Goal: Transaction & Acquisition: Purchase product/service

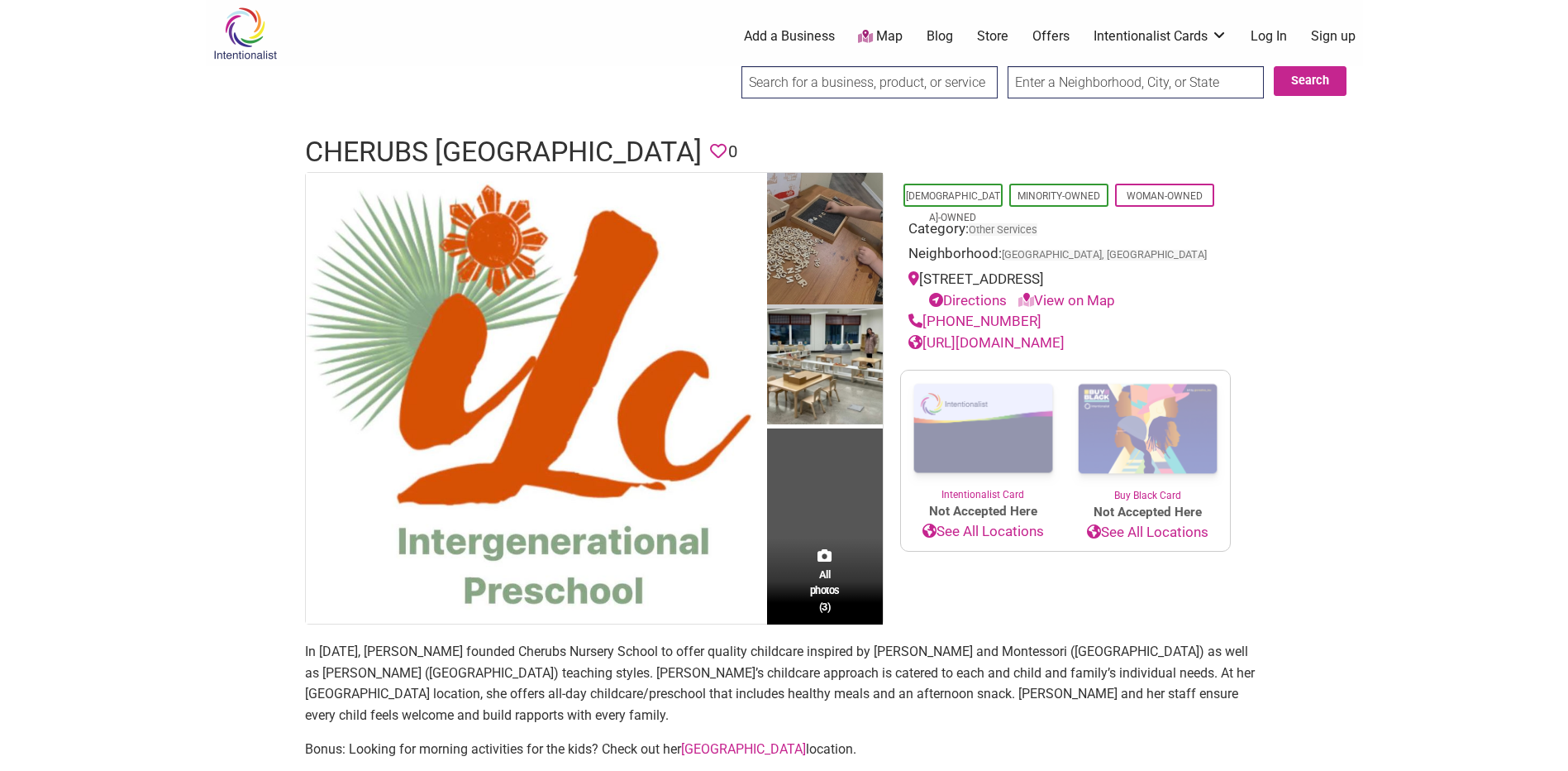
click at [837, 247] on img at bounding box center [824, 241] width 115 height 137
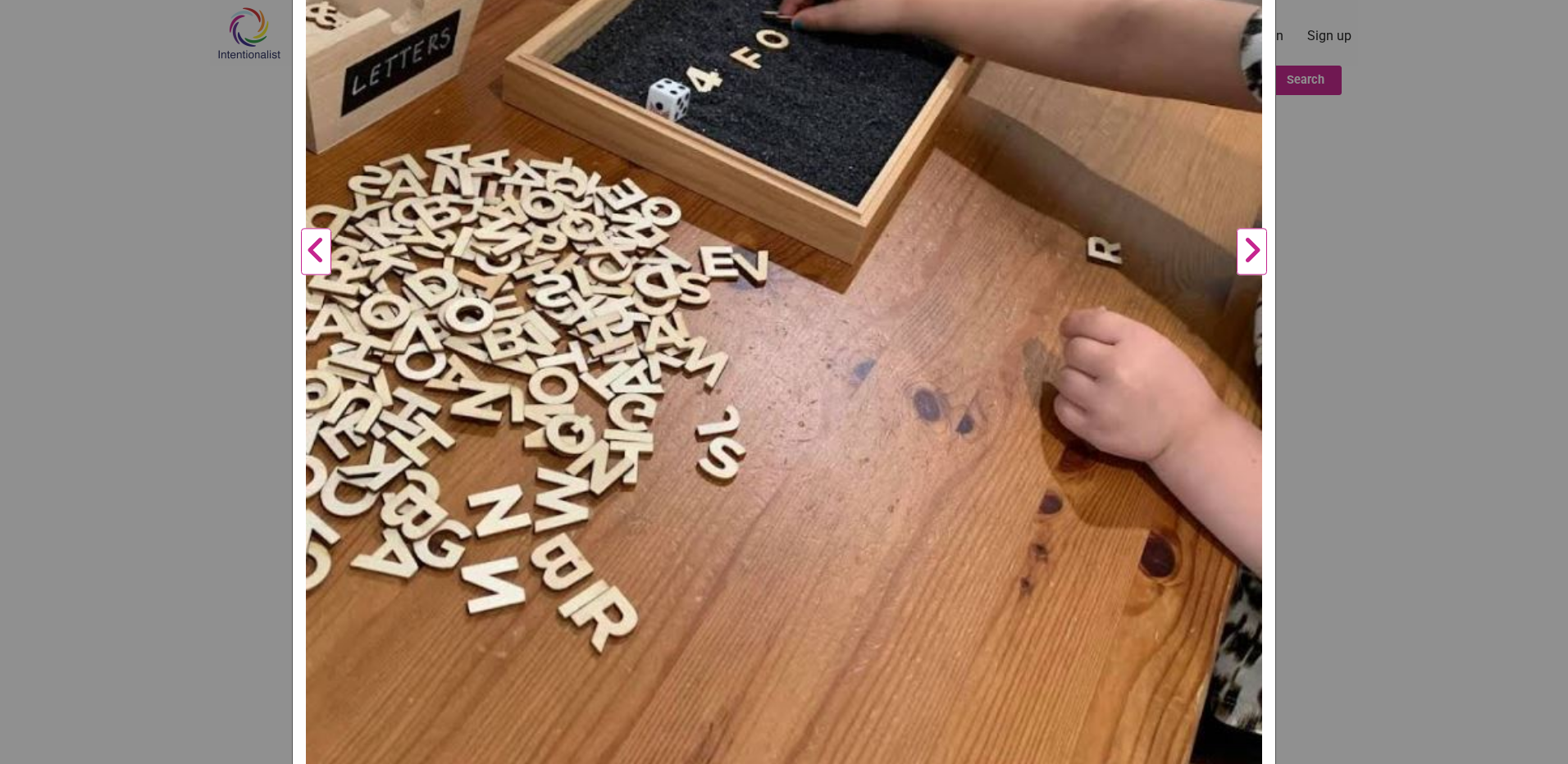
scroll to position [596, 0]
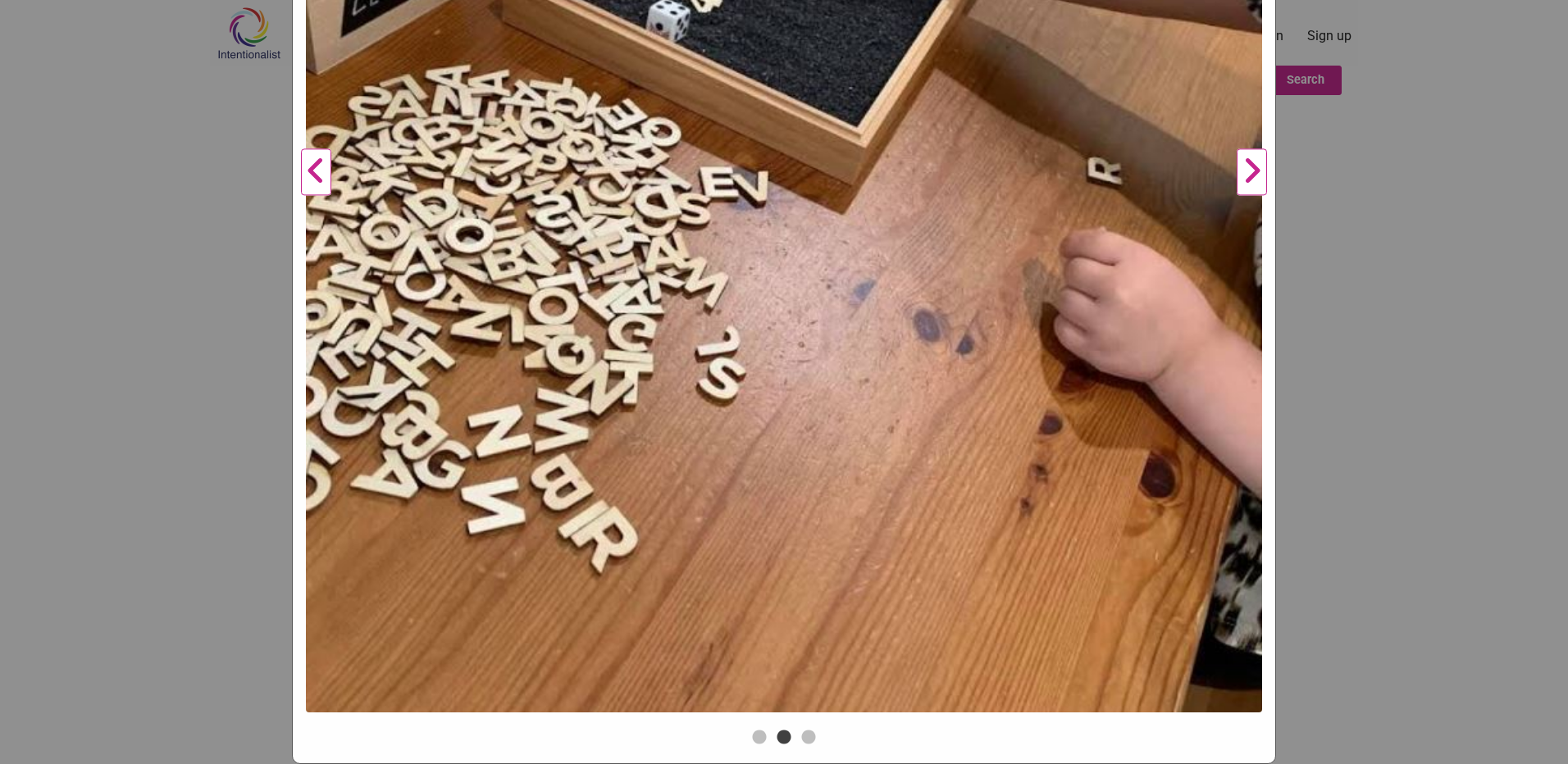
click at [1251, 174] on button "Next" at bounding box center [1251, 172] width 45 height 1105
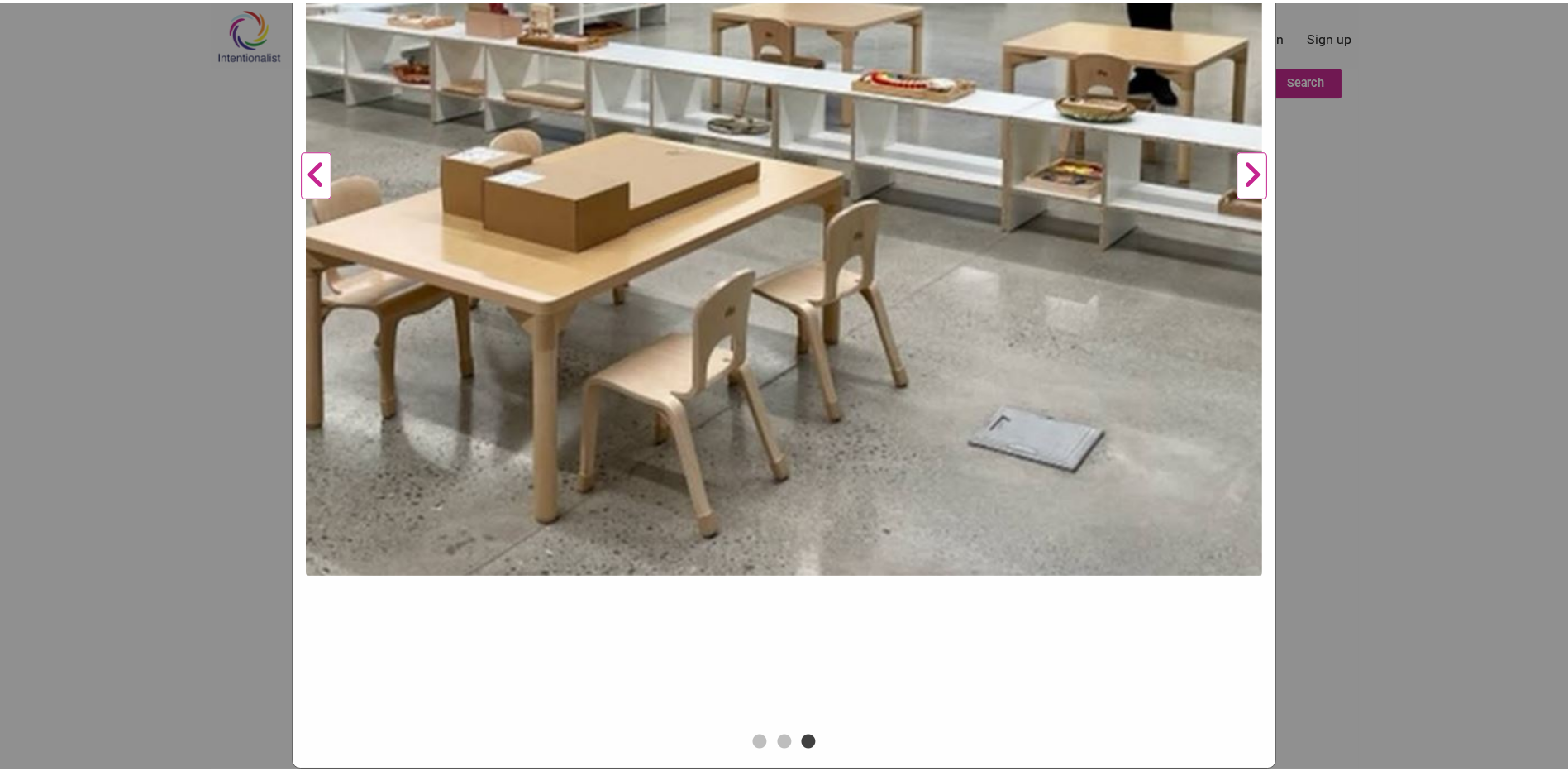
scroll to position [271, 0]
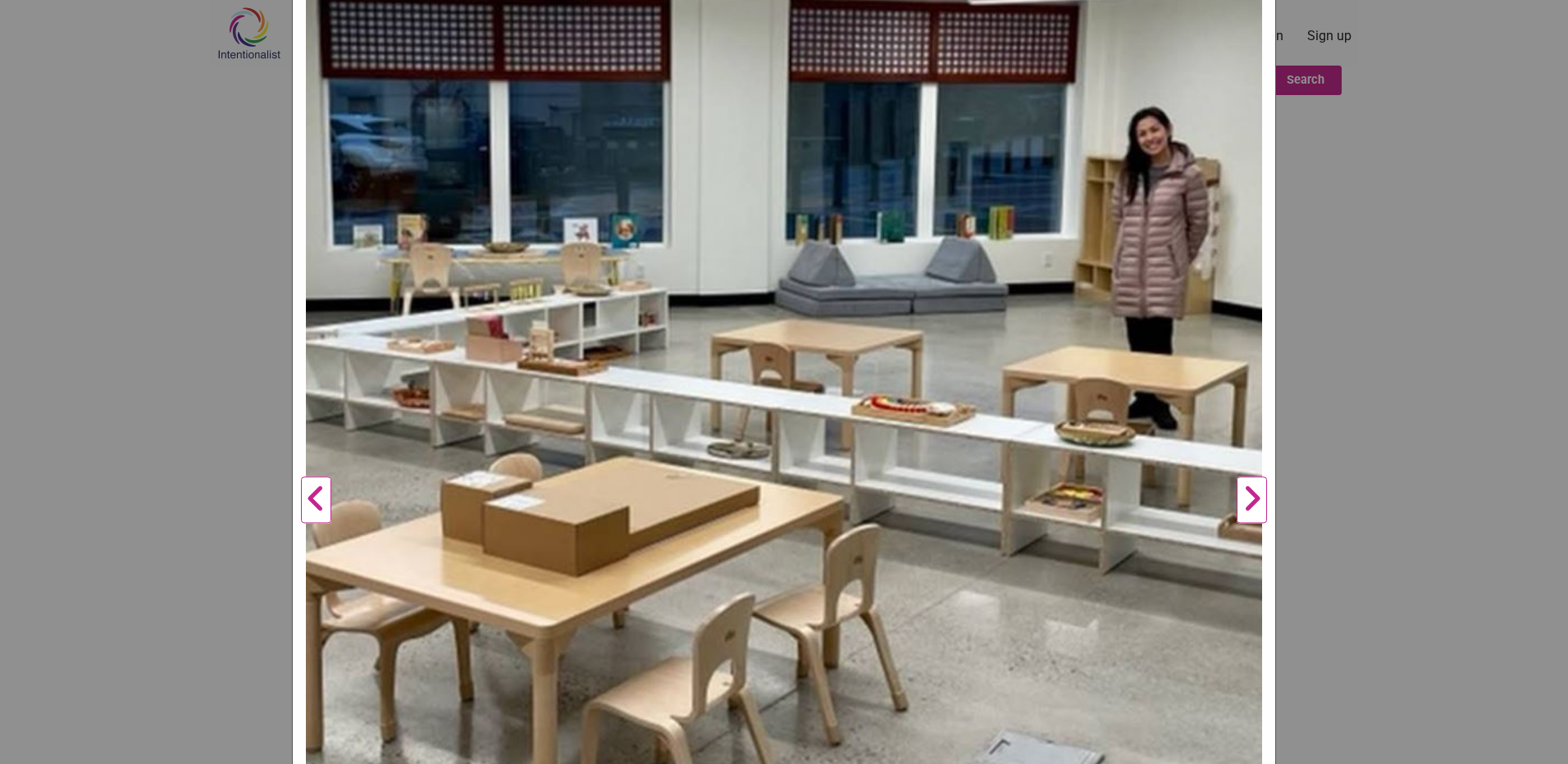
click at [1244, 497] on button "Next" at bounding box center [1251, 500] width 45 height 1105
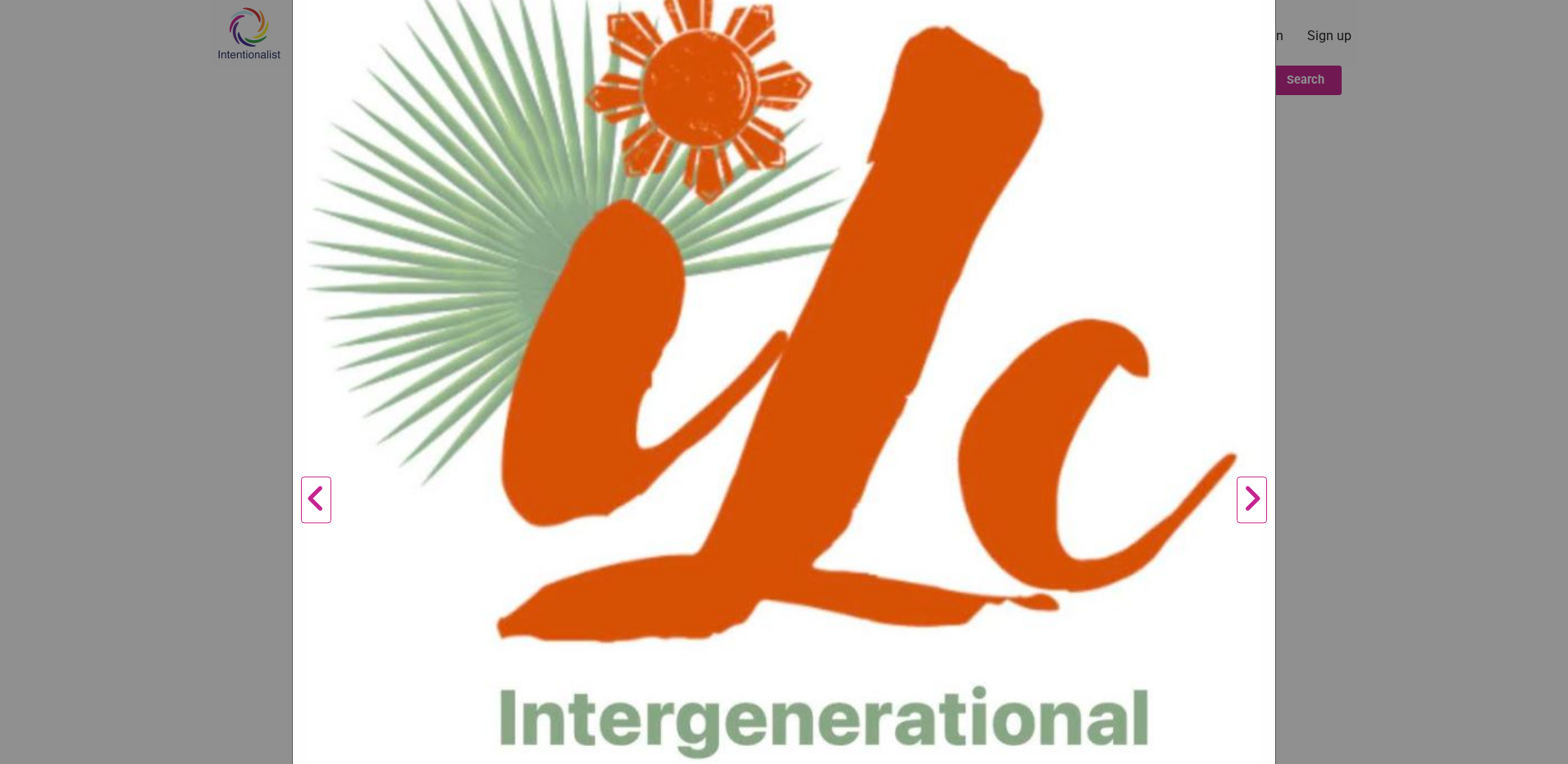
click at [1244, 497] on button "Next" at bounding box center [1251, 500] width 45 height 1105
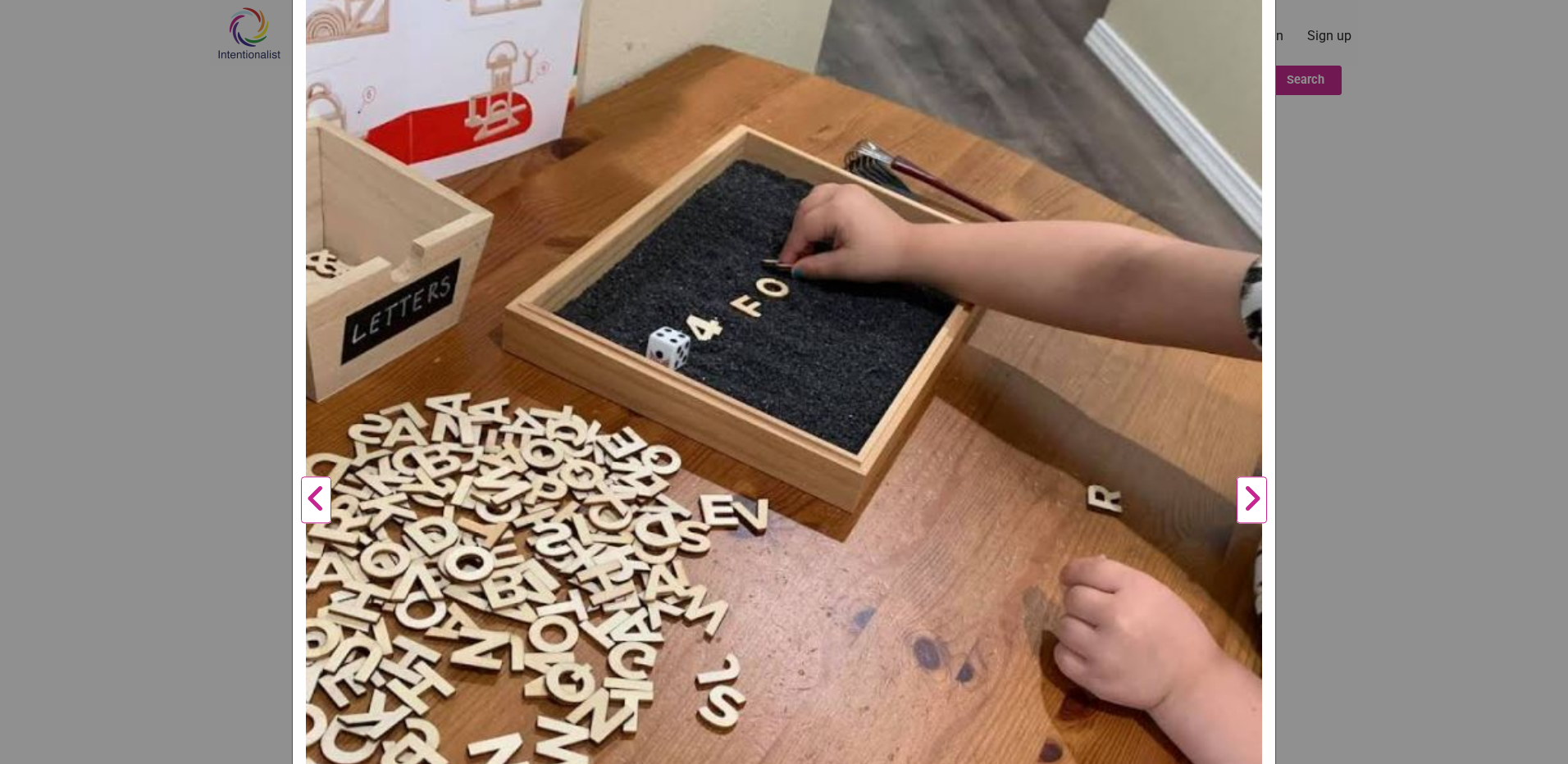
click at [1378, 443] on div "Cherubs Nursery School Previous Next 1 2 3 ×" at bounding box center [784, 382] width 1568 height 764
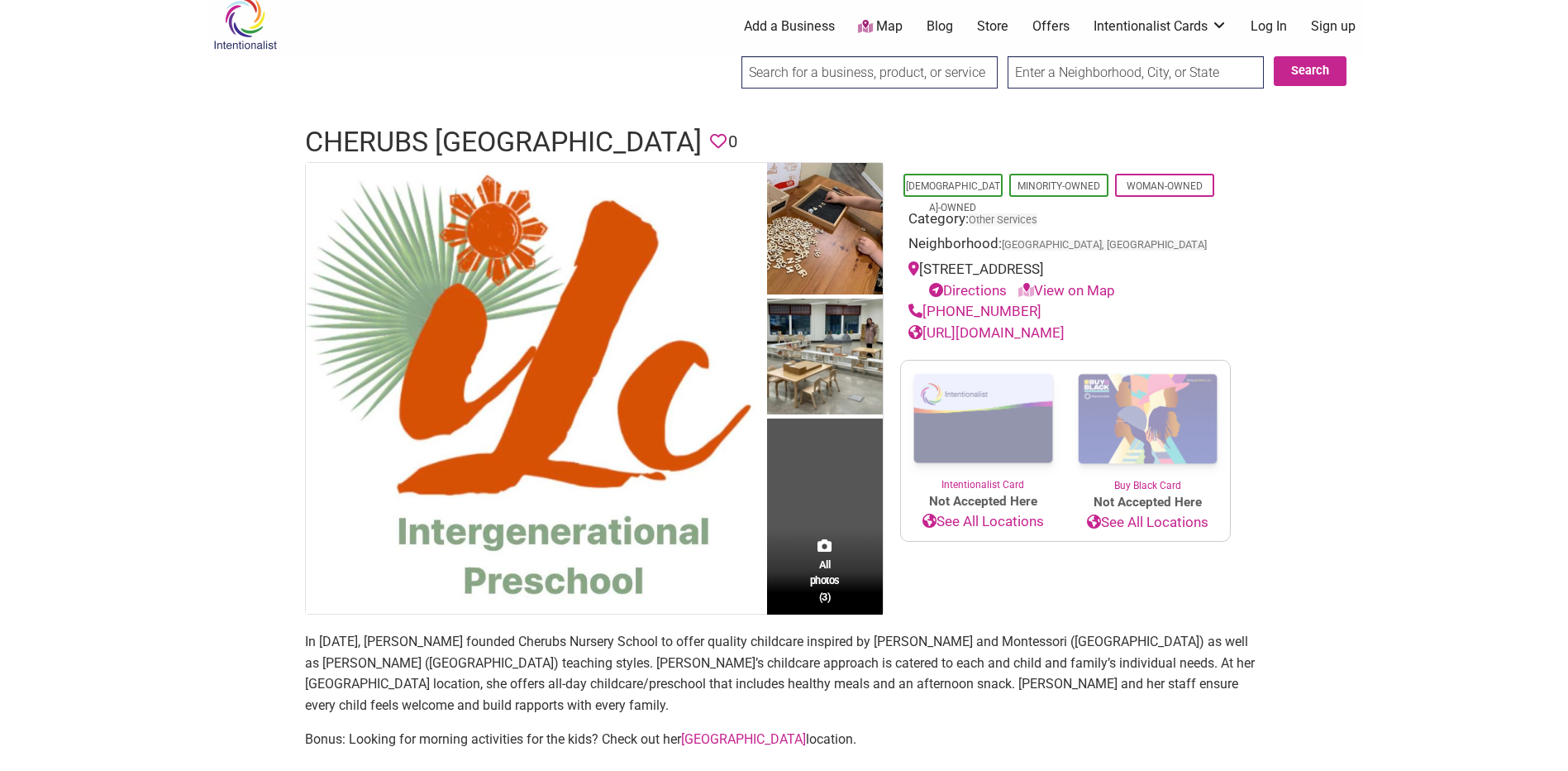
scroll to position [0, 0]
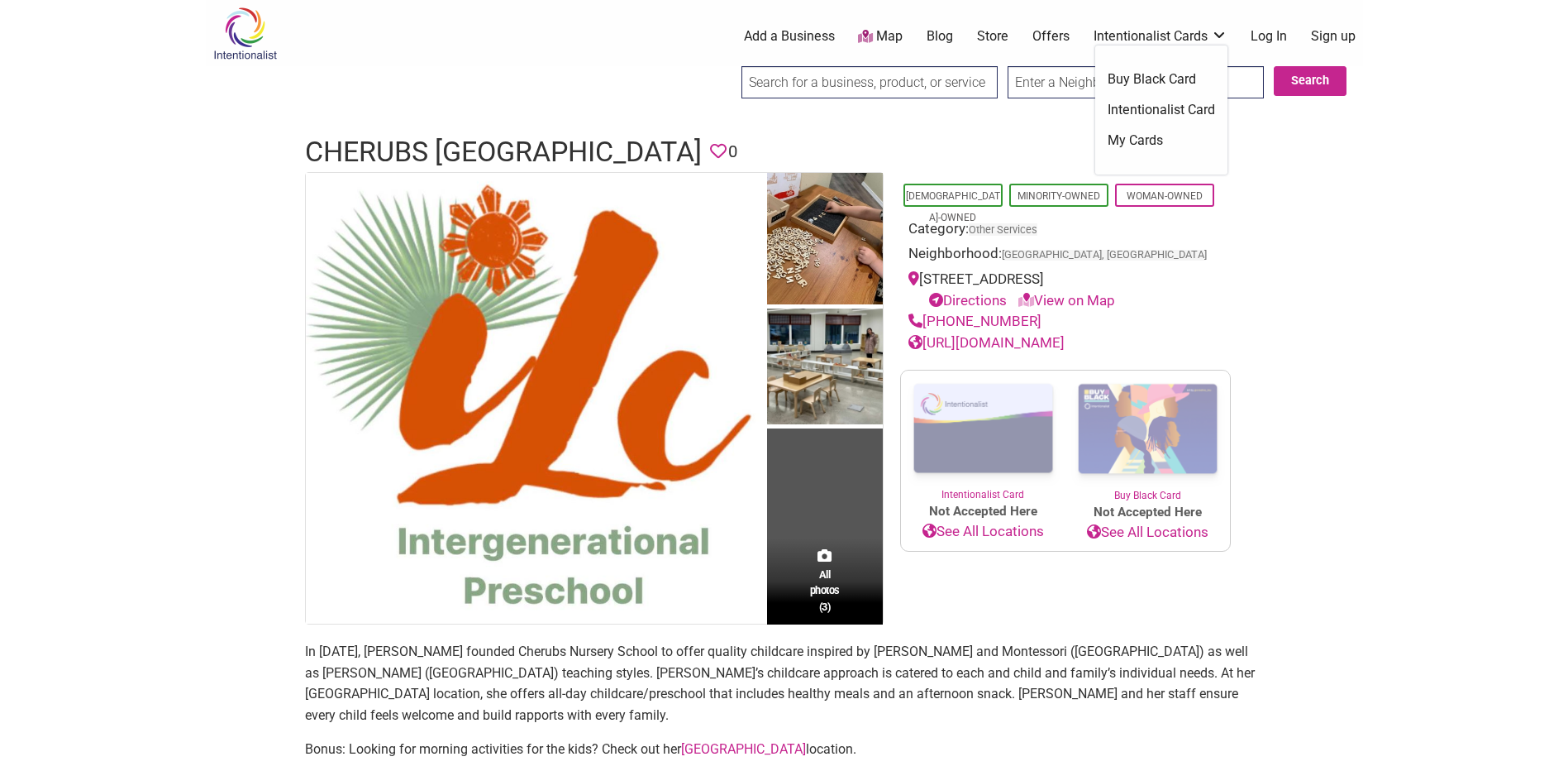
click at [1219, 37] on link "Intentionalist Cards" at bounding box center [1160, 37] width 134 height 18
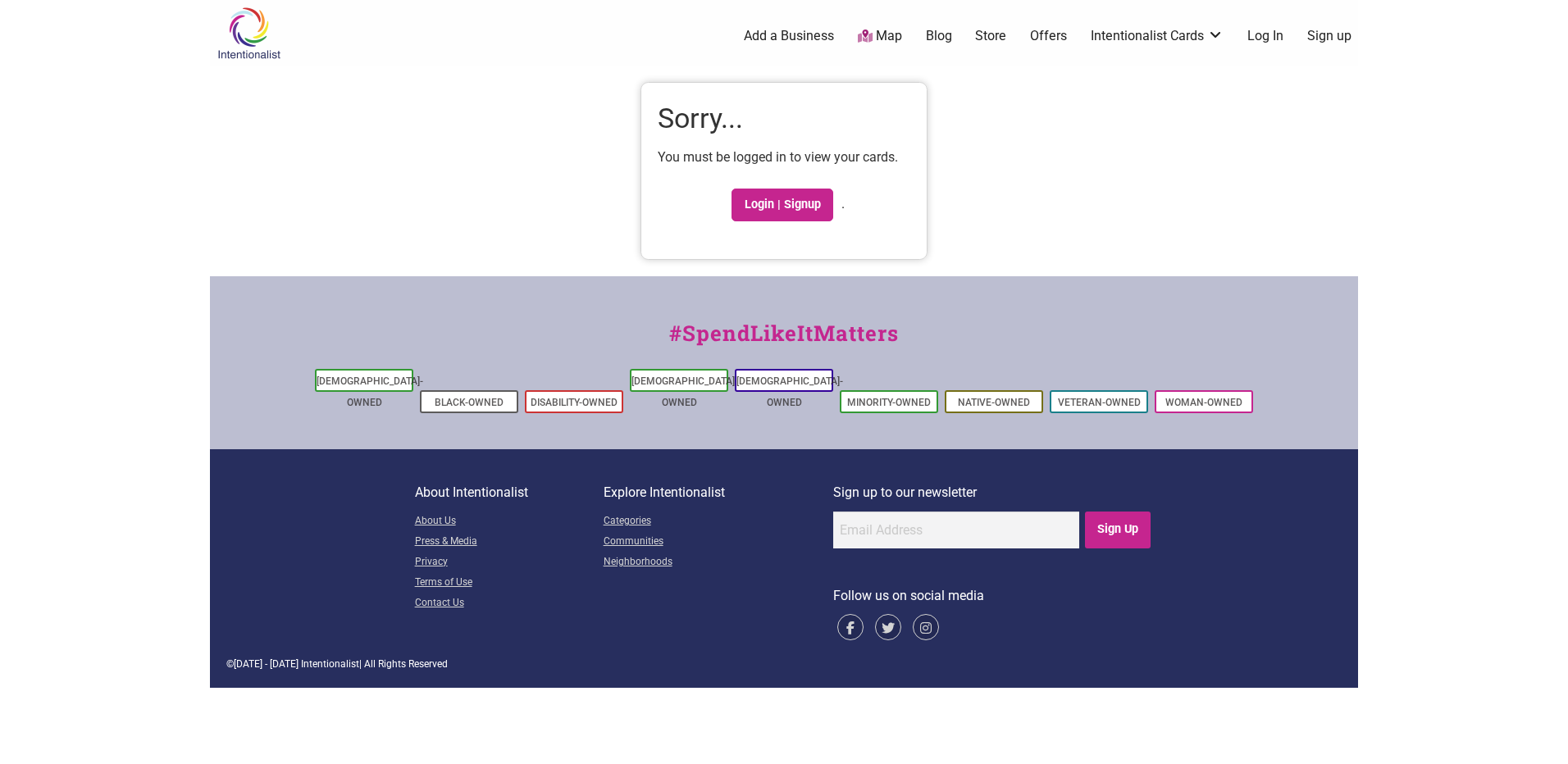
click at [990, 35] on link "Store" at bounding box center [990, 36] width 31 height 18
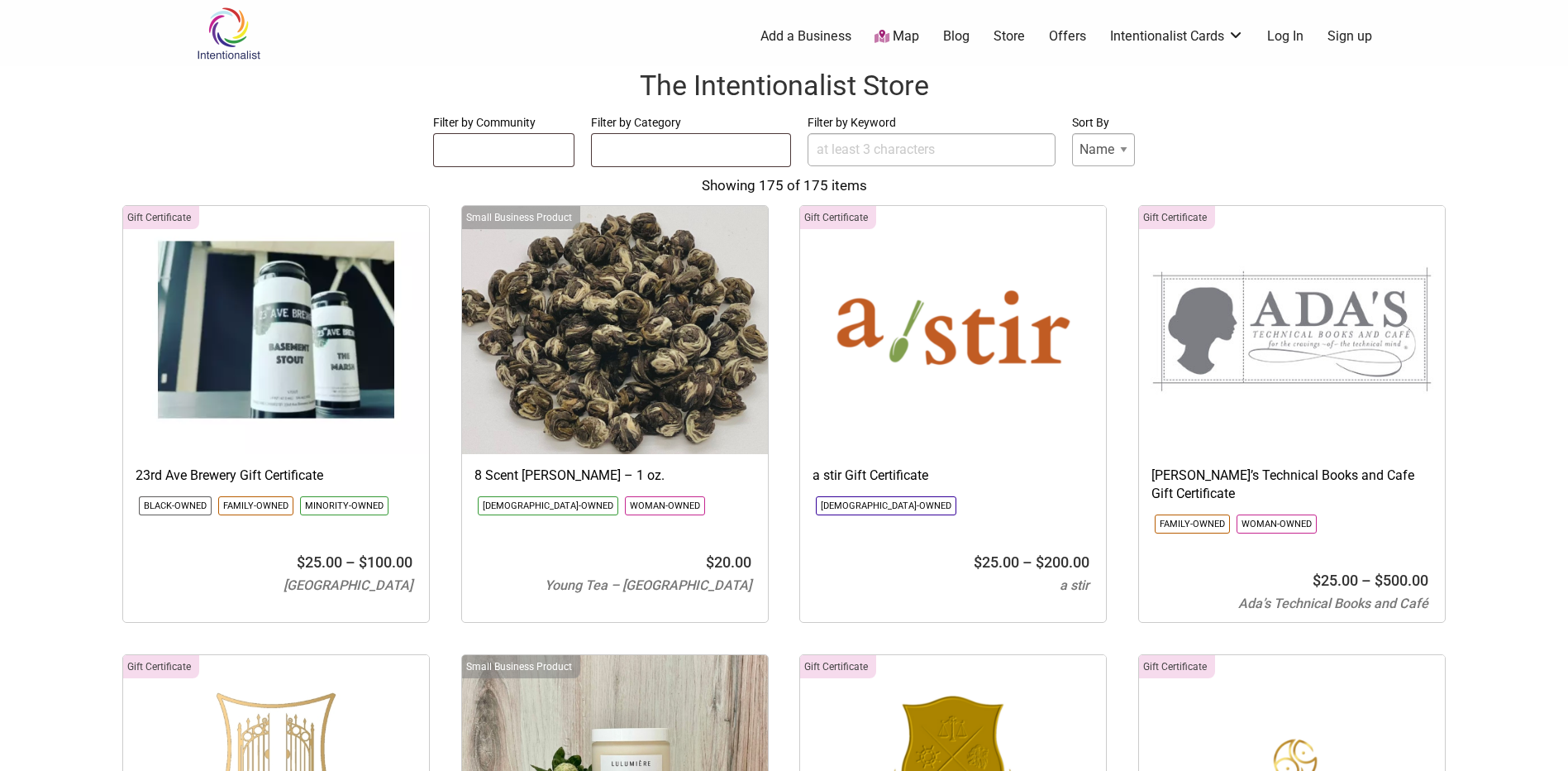
select select
